Goal: Task Accomplishment & Management: Use online tool/utility

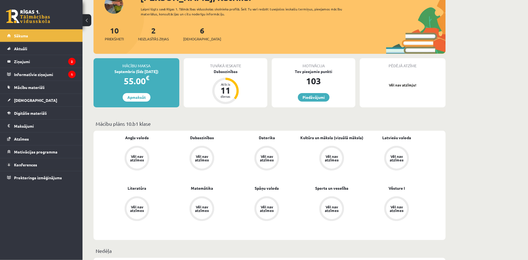
scroll to position [65, 0]
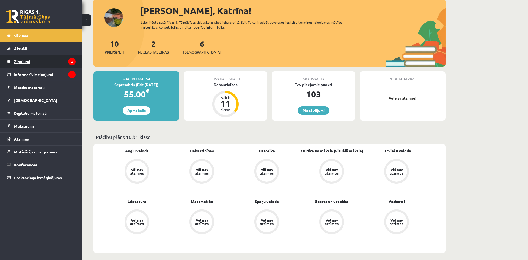
click at [69, 61] on icon "2" at bounding box center [71, 61] width 7 height 7
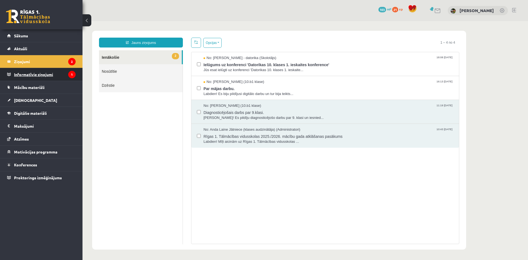
click at [69, 76] on icon "1" at bounding box center [71, 74] width 7 height 7
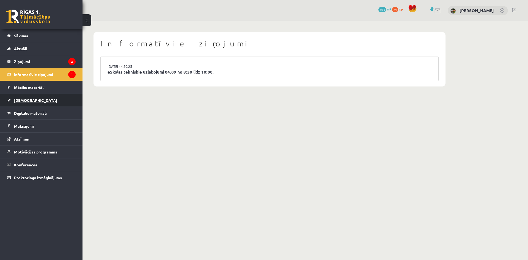
click at [49, 98] on link "[DEMOGRAPHIC_DATA]" at bounding box center [41, 100] width 68 height 13
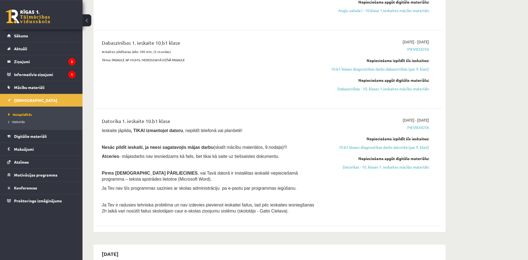
scroll to position [234, 0]
click at [46, 137] on span "Digitālie materiāli" at bounding box center [30, 136] width 33 height 5
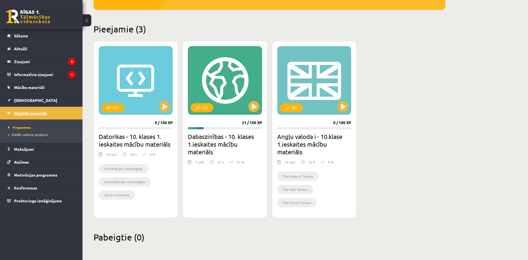
scroll to position [116, 0]
click at [241, 103] on div "XP 100" at bounding box center [225, 80] width 74 height 69
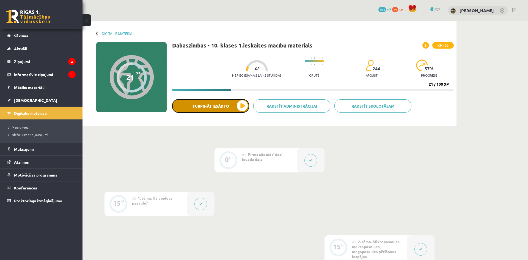
click at [241, 105] on button "Turpināt iesākto" at bounding box center [210, 106] width 77 height 14
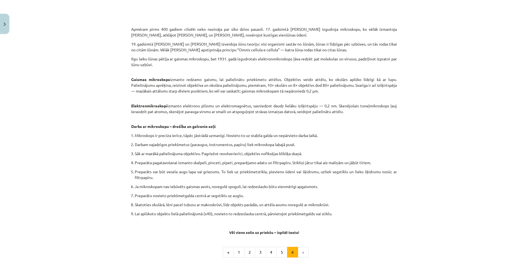
scroll to position [206, 0]
click at [172, 99] on button "Turpināt iesākto" at bounding box center [210, 106] width 77 height 14
